Goal: Transaction & Acquisition: Purchase product/service

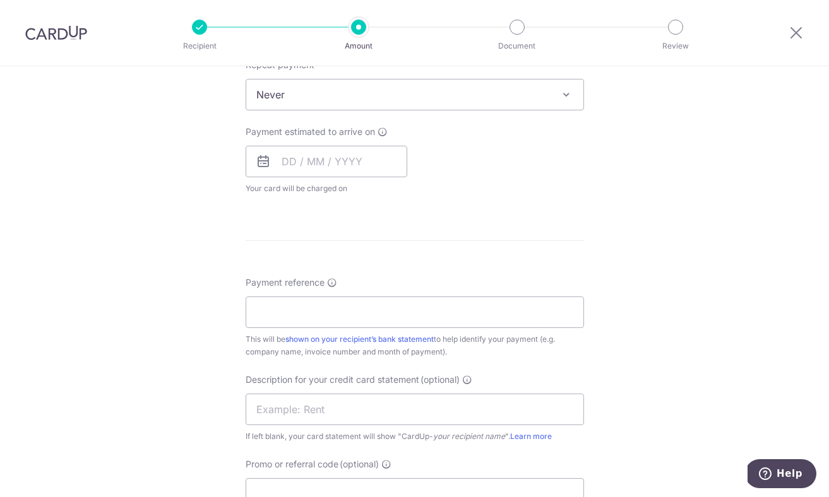
scroll to position [532, 0]
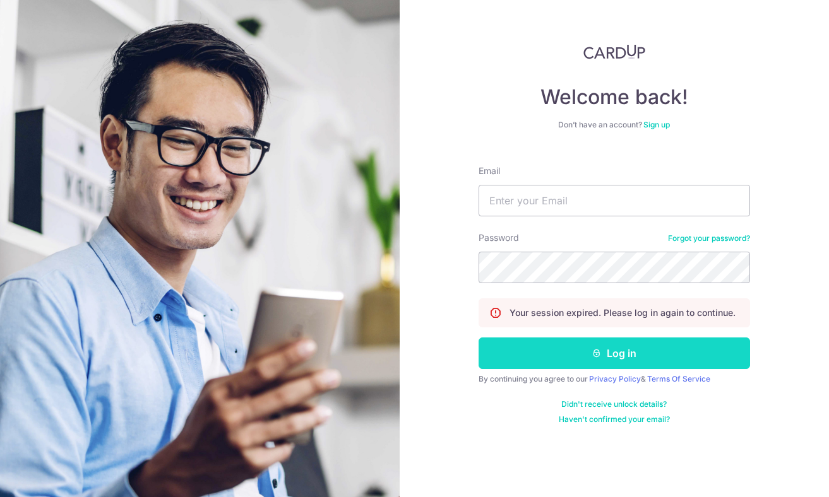
type input "mahmudstandoor@gmail.com"
click at [592, 357] on icon "submit" at bounding box center [596, 353] width 10 height 10
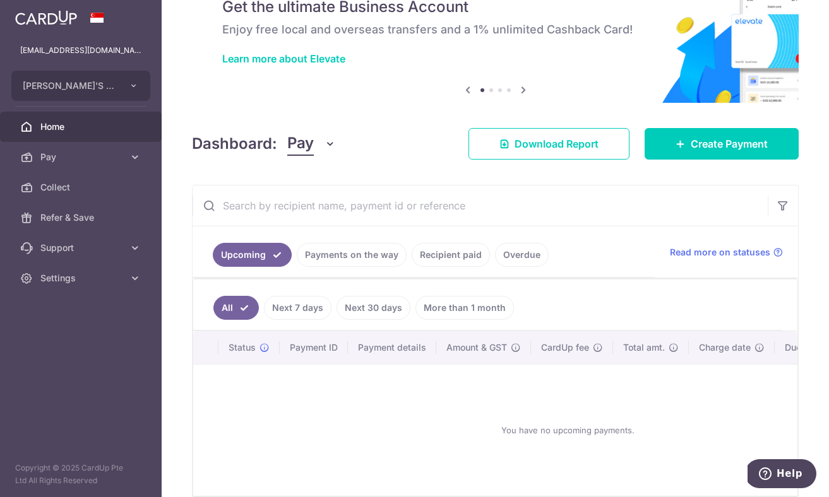
scroll to position [119, 0]
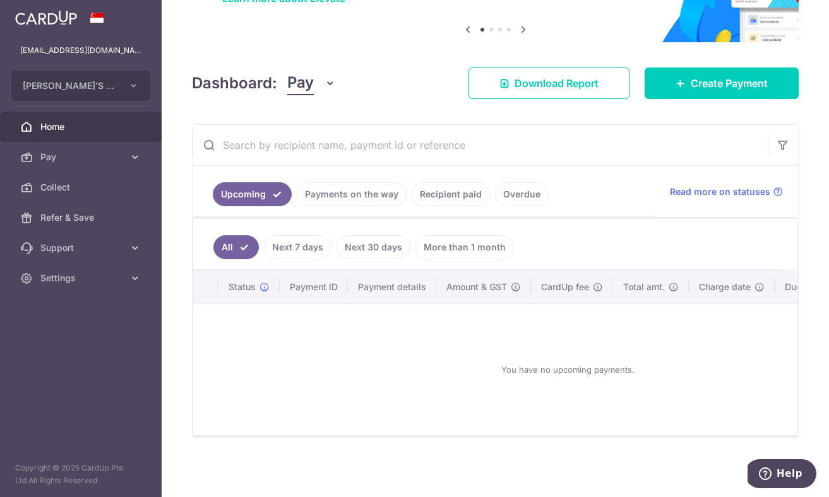
click at [352, 191] on link "Payments on the way" at bounding box center [352, 194] width 110 height 24
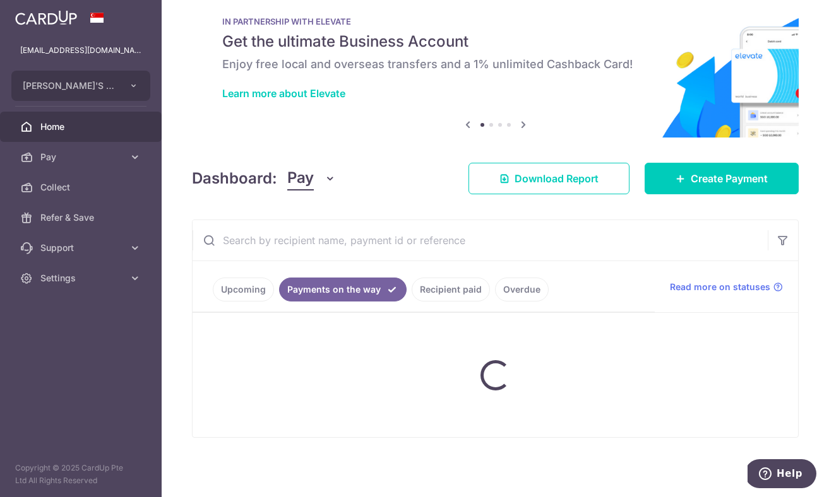
scroll to position [0, 0]
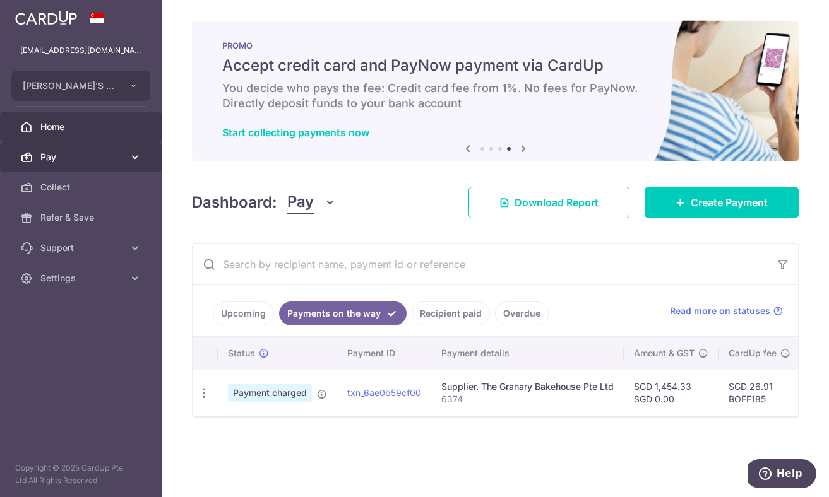
click at [122, 169] on link "Pay" at bounding box center [81, 157] width 162 height 30
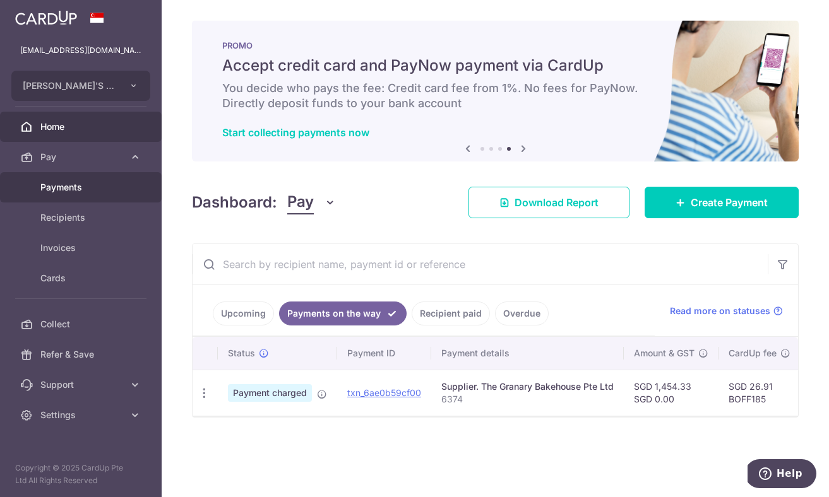
click at [109, 184] on span "Payments" at bounding box center [81, 187] width 83 height 13
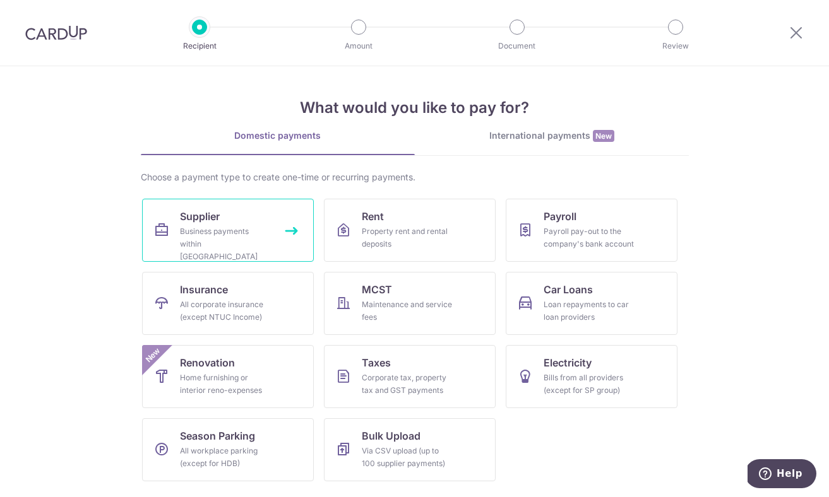
click at [223, 248] on div "Business payments within Singapore" at bounding box center [225, 244] width 91 height 38
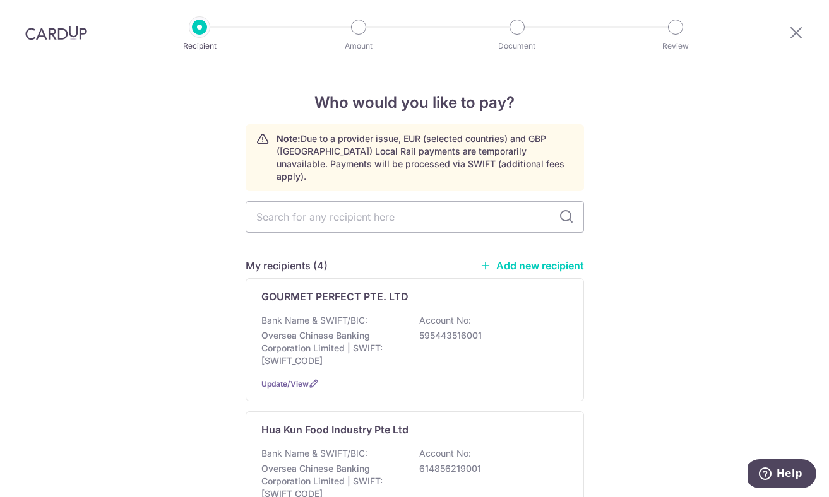
click at [543, 259] on link "Add new recipient" at bounding box center [532, 265] width 104 height 13
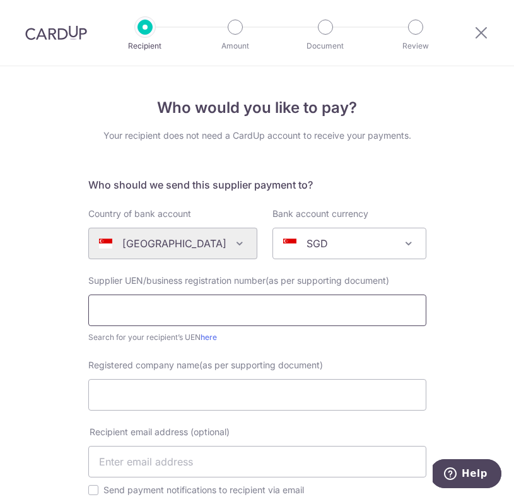
click at [257, 310] on input "text" at bounding box center [257, 311] width 338 height 32
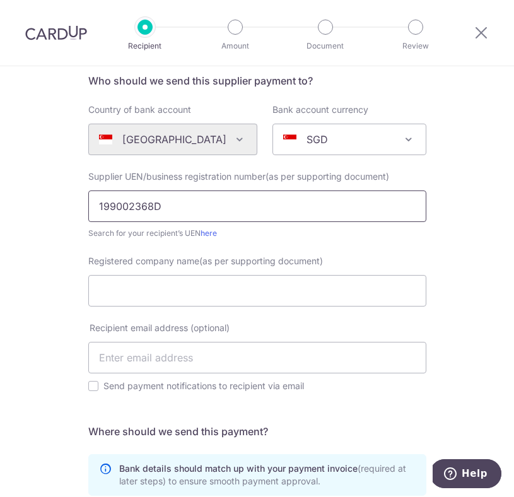
scroll to position [131, 0]
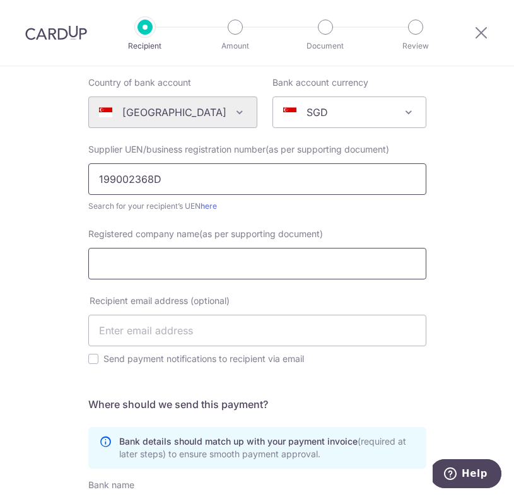
type input "199002368D"
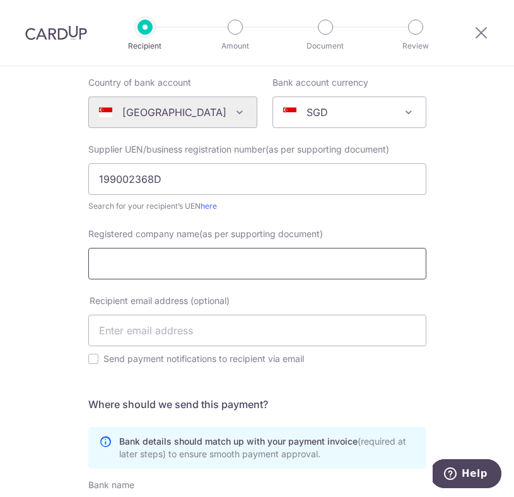
click at [237, 273] on input "Registered company name(as per supporting document)" at bounding box center [257, 264] width 338 height 32
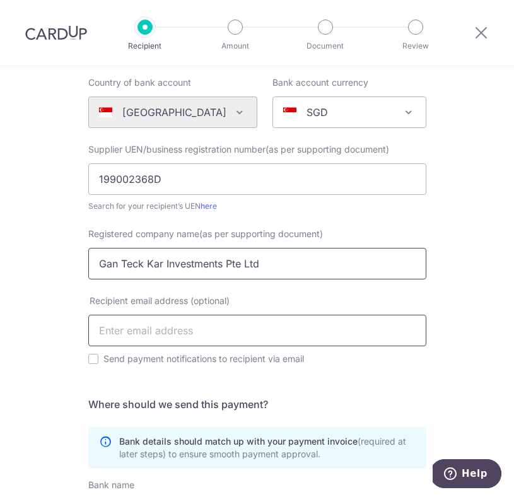
type input "Gan Teck Kar Investments Pte Ltd"
click at [177, 337] on input "text" at bounding box center [257, 331] width 338 height 32
type input "[EMAIL_ADDRESS][DOMAIN_NAME]"
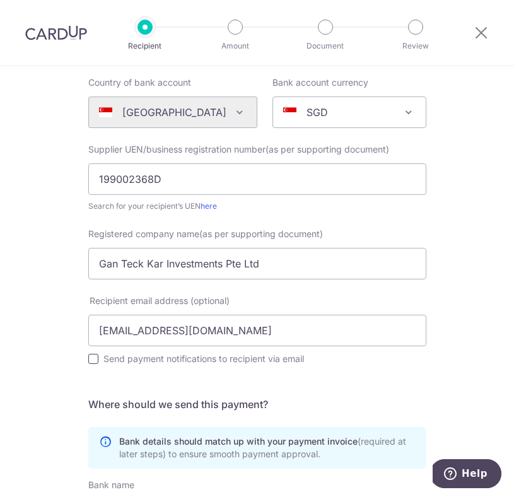
click at [96, 360] on input "Send payment notifications to recipient via email" at bounding box center [93, 359] width 10 height 10
checkbox input "true"
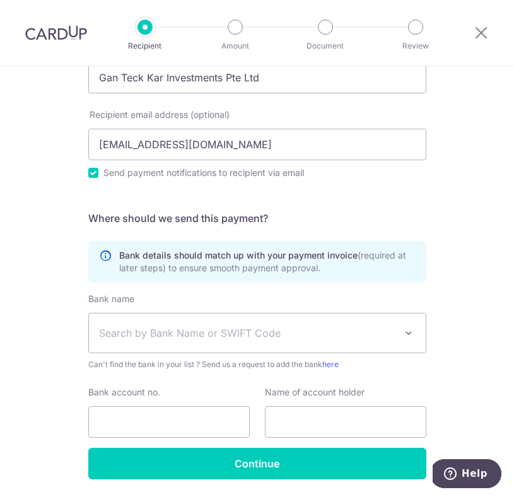
scroll to position [317, 0]
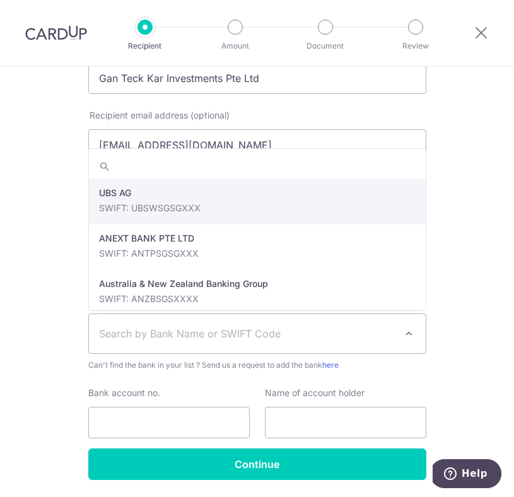
click at [211, 324] on span "Search by Bank Name or SWIFT Code" at bounding box center [257, 333] width 337 height 39
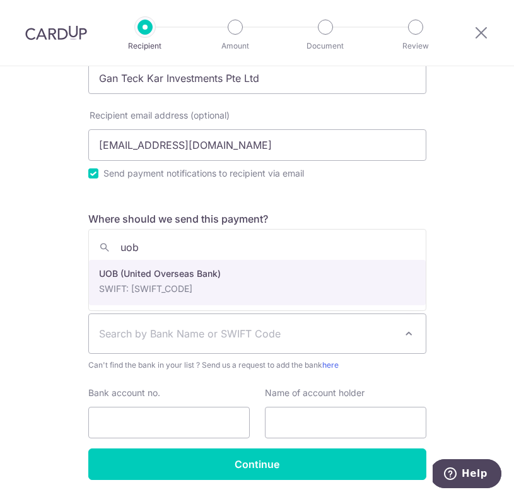
type input "uob"
select select "18"
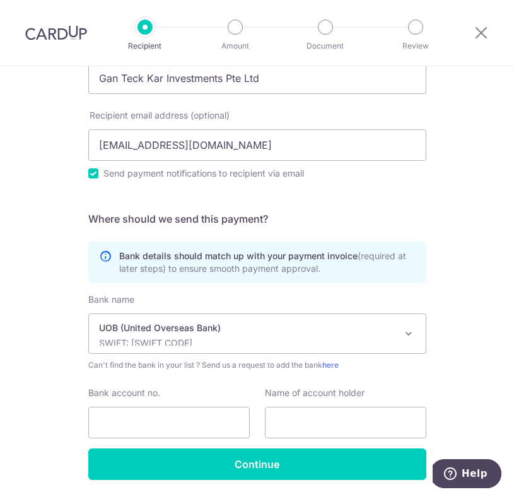
scroll to position [359, 0]
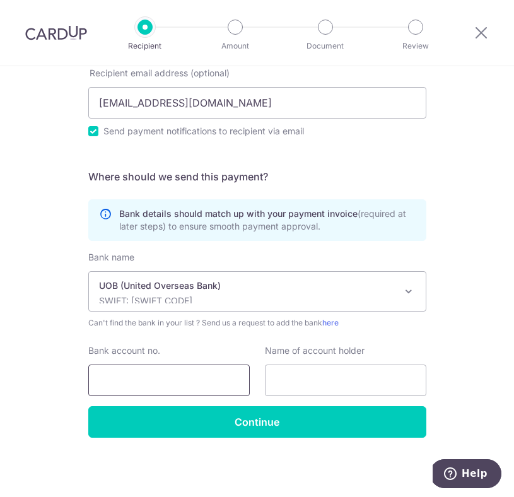
click at [197, 375] on input "Bank account no." at bounding box center [169, 381] width 162 height 32
type input "9893409323"
click at [332, 386] on input "text" at bounding box center [346, 381] width 162 height 32
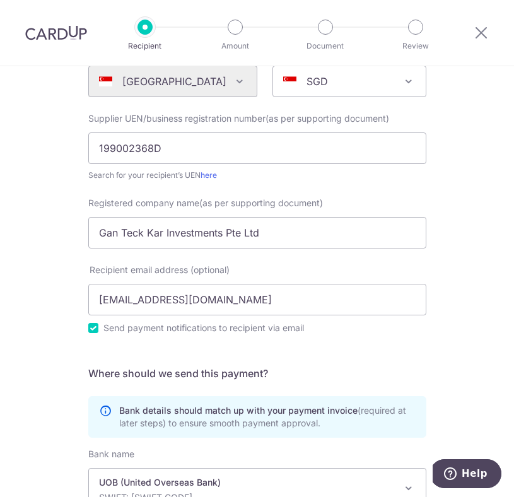
scroll to position [97, 0]
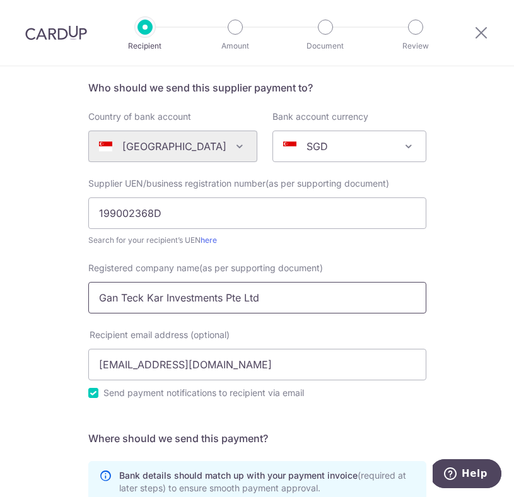
click at [224, 291] on input "Gan Teck Kar Investments Pte Ltd" at bounding box center [257, 298] width 338 height 32
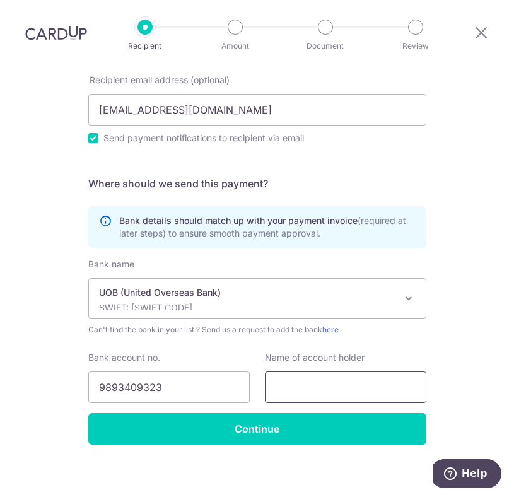
click at [336, 386] on input "text" at bounding box center [346, 388] width 162 height 32
paste input "Gan Teck Kar Investments Pte Ltd"
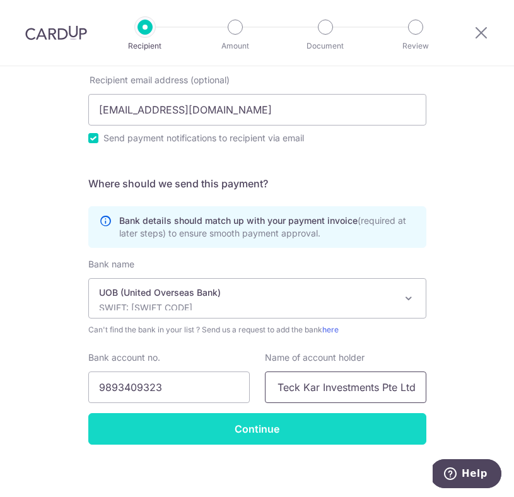
type input "Gan Teck Kar Investments Pte Ltd"
click at [286, 424] on input "Continue" at bounding box center [257, 429] width 338 height 32
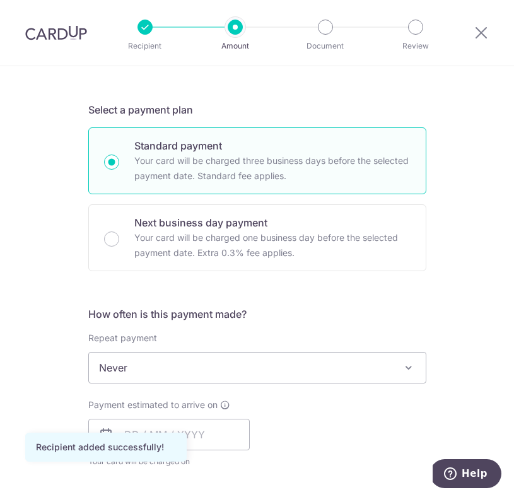
scroll to position [255, 0]
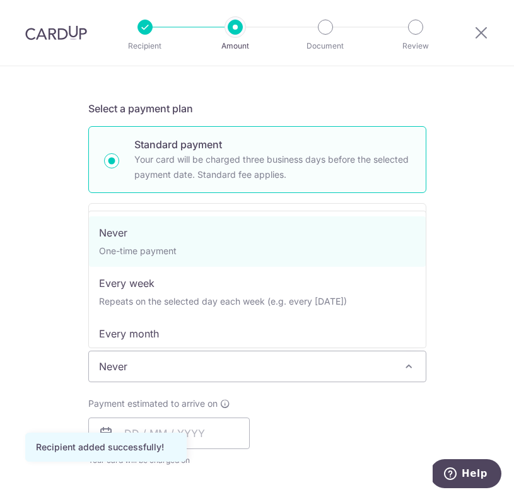
click at [240, 361] on span "Never" at bounding box center [257, 367] width 337 height 30
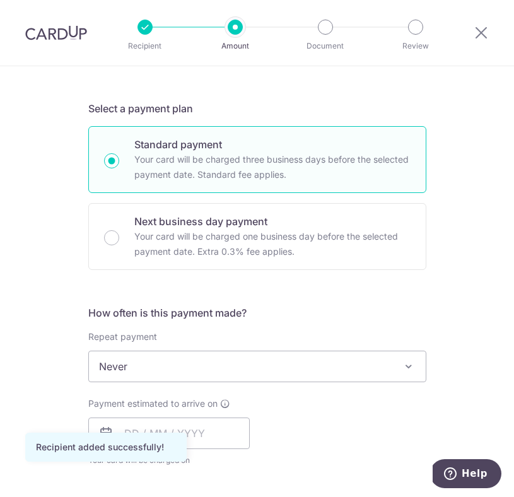
click at [274, 401] on div "Payment estimated to arrive on Your card will be charged on for the first payme…" at bounding box center [257, 432] width 353 height 69
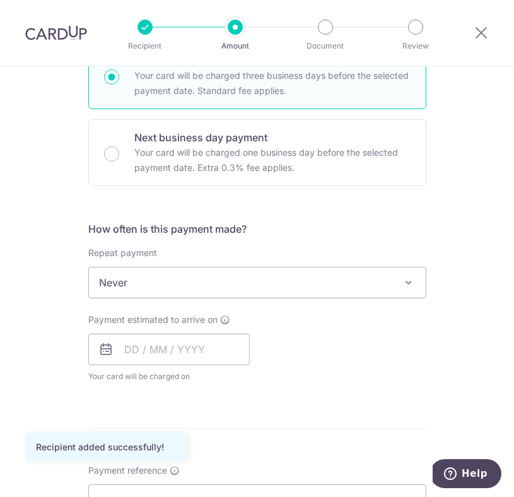
scroll to position [354, 0]
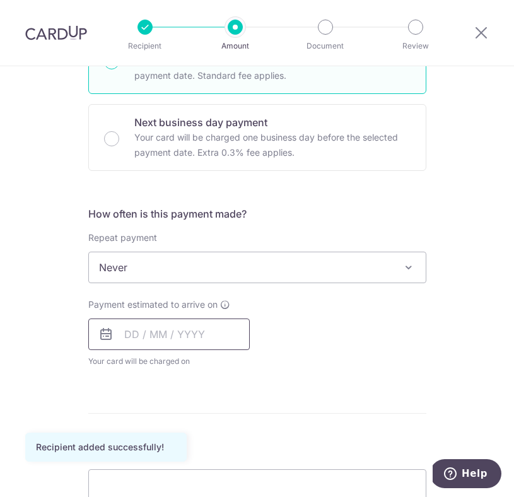
click at [216, 333] on input "text" at bounding box center [169, 335] width 162 height 32
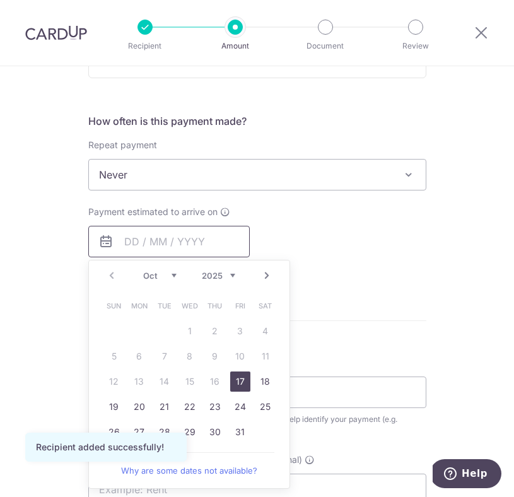
scroll to position [449, 0]
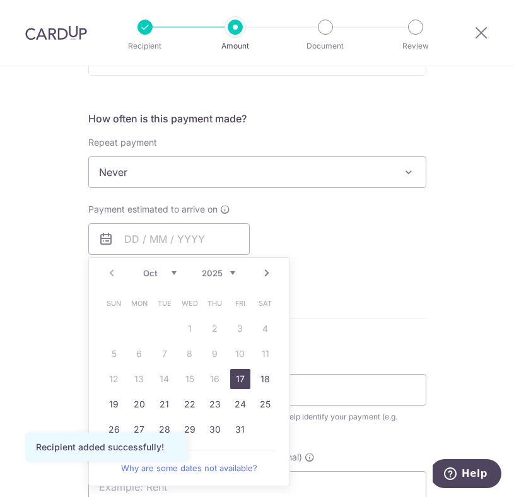
click at [247, 381] on link "17" at bounding box center [240, 379] width 20 height 20
type input "[DATE]"
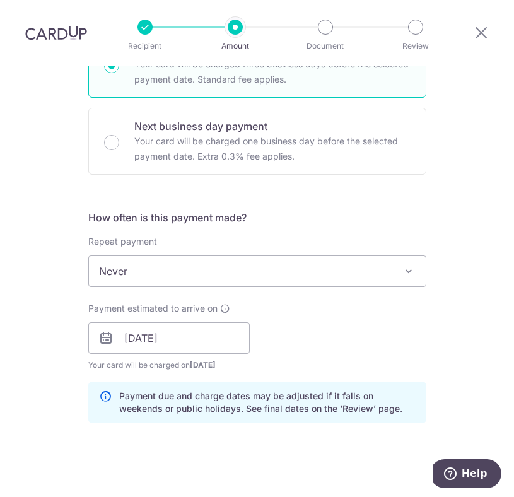
scroll to position [349, 0]
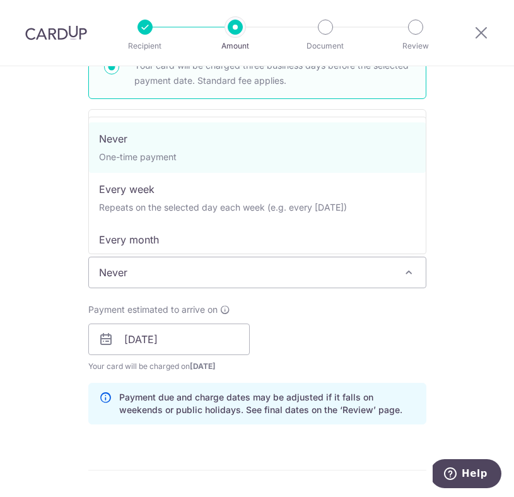
click at [269, 277] on span "Never" at bounding box center [257, 272] width 337 height 30
click at [288, 312] on div "Payment estimated to arrive on [DATE] Prev Next Oct Nov [DATE] 2026 2027 2028 2…" at bounding box center [257, 338] width 353 height 69
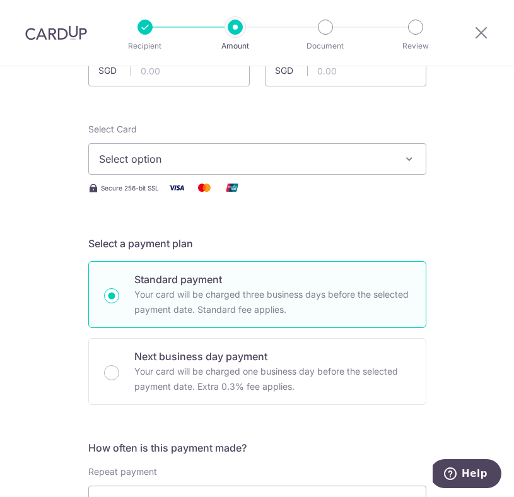
scroll to position [115, 0]
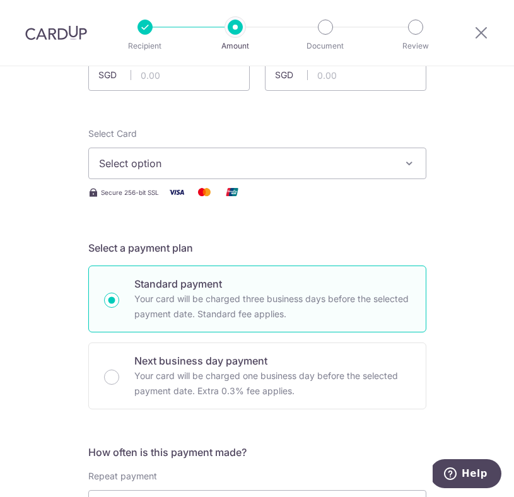
click at [240, 158] on span "Select option" at bounding box center [246, 163] width 294 height 15
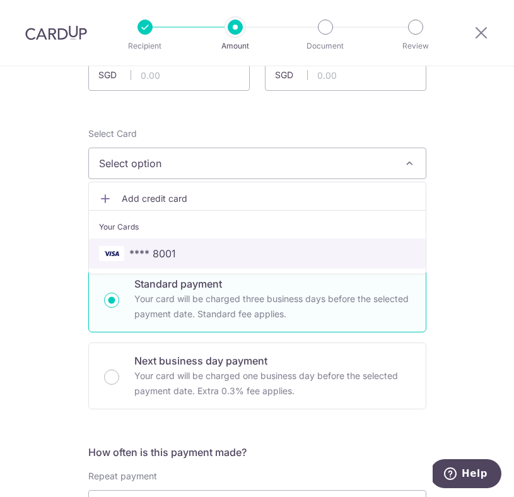
click at [213, 246] on span "**** 8001" at bounding box center [257, 253] width 317 height 15
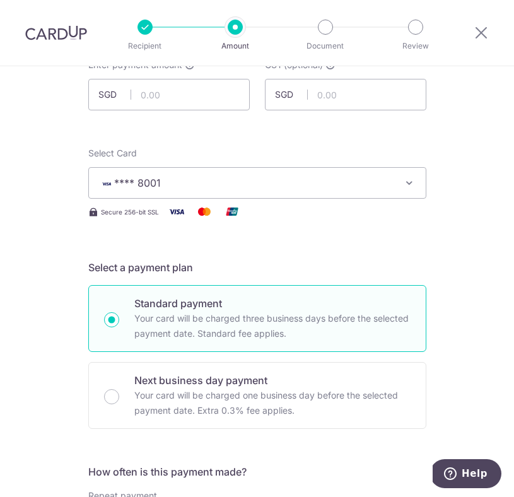
scroll to position [0, 0]
